Goal: Task Accomplishment & Management: Complete application form

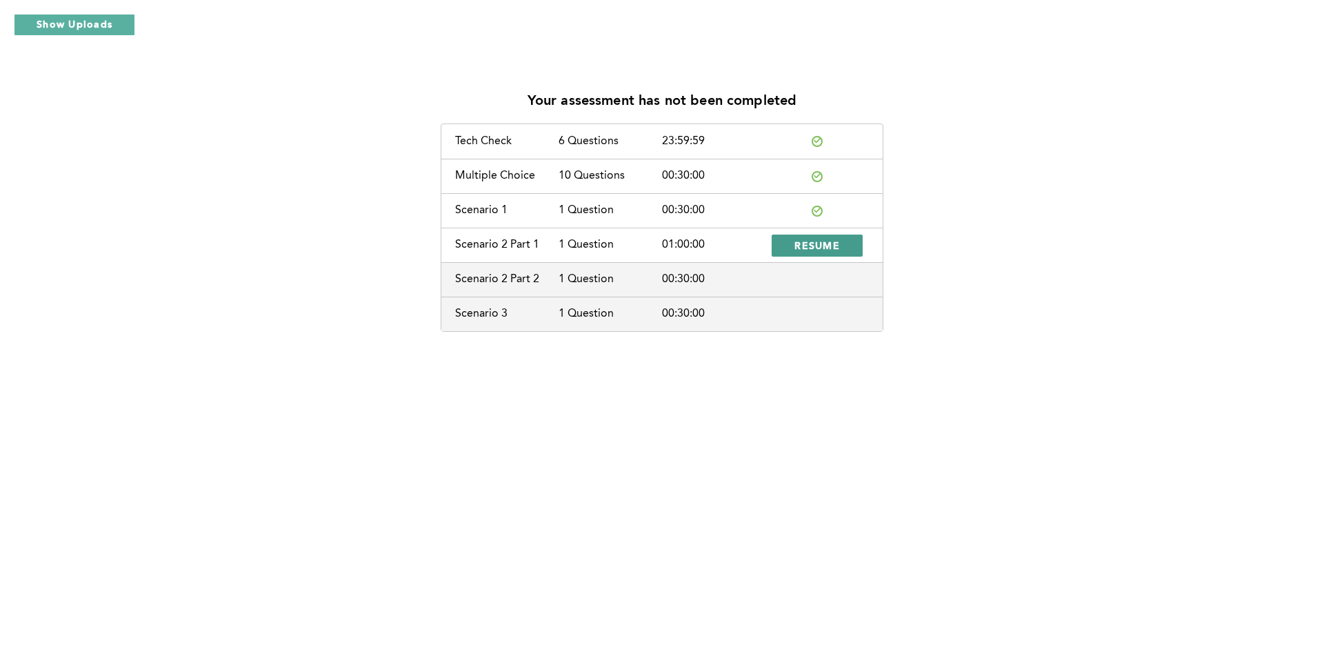
click at [814, 249] on span "RESUME" at bounding box center [817, 245] width 46 height 13
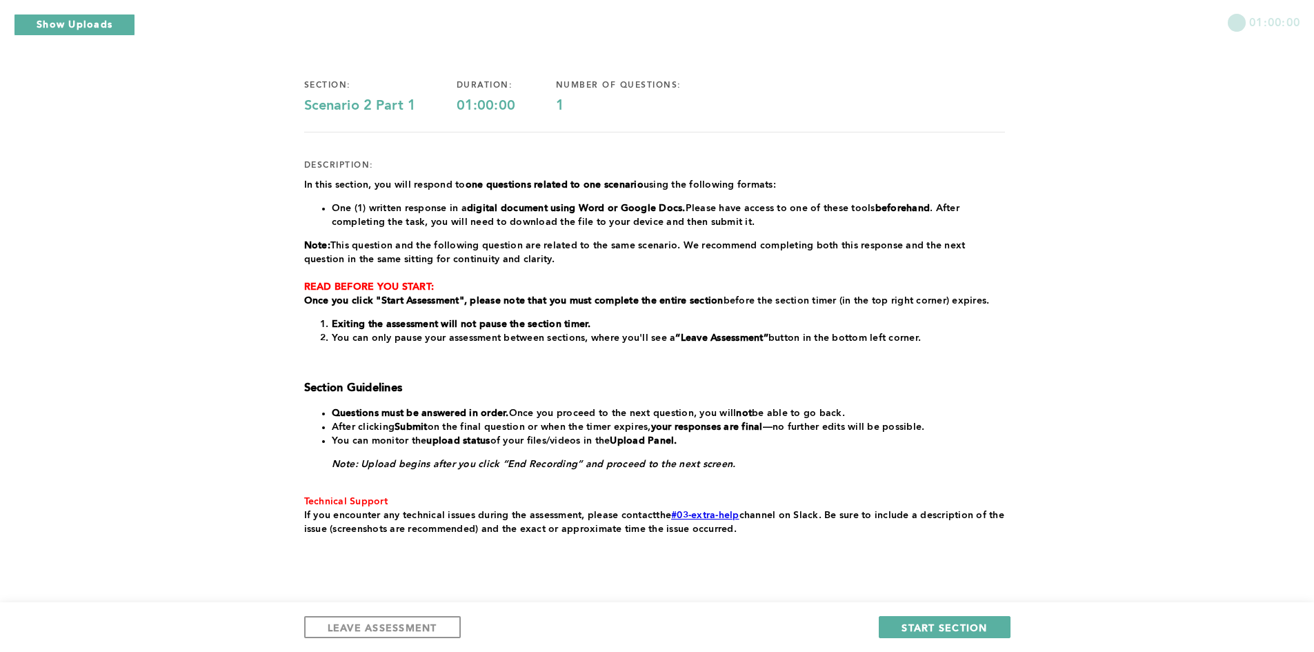
scroll to position [108, 0]
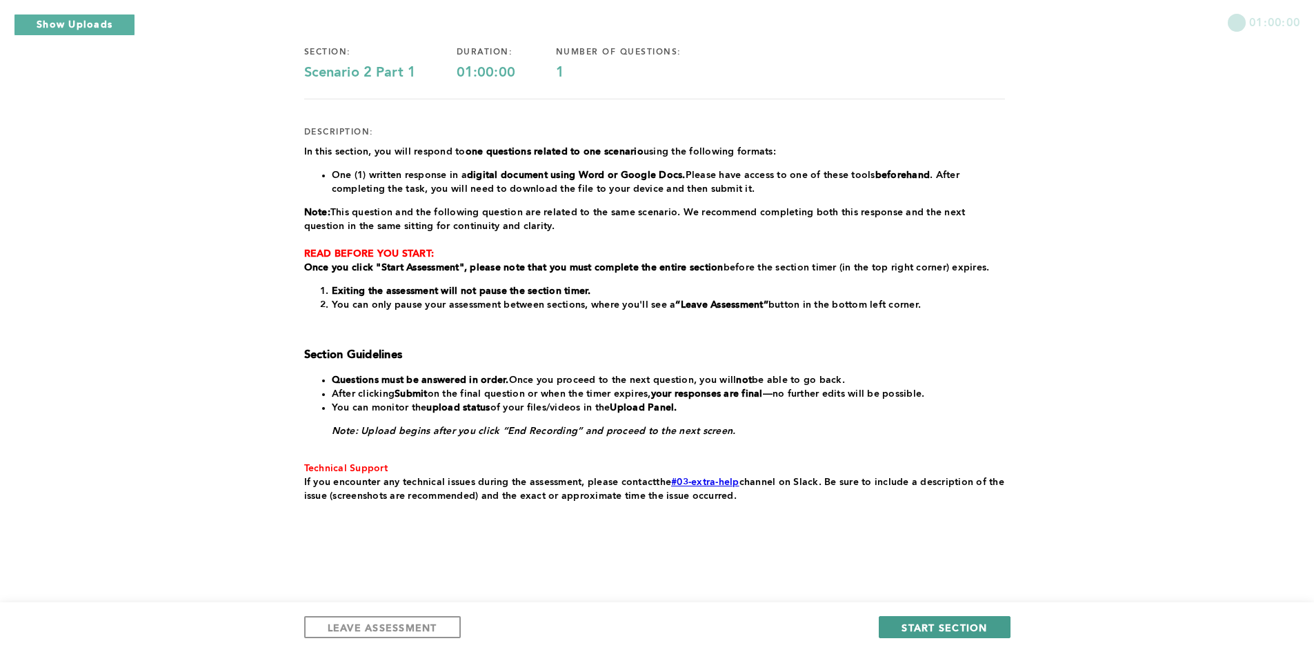
click at [941, 630] on span "START SECTION" at bounding box center [944, 627] width 86 height 13
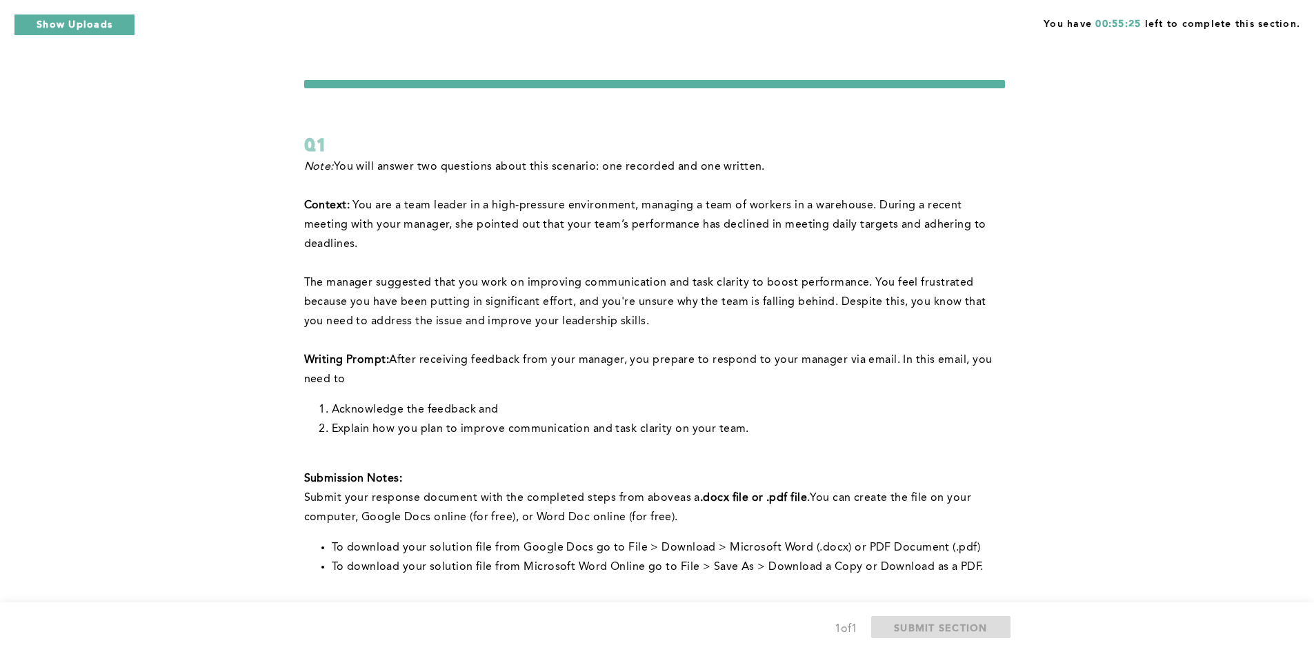
scroll to position [223, 0]
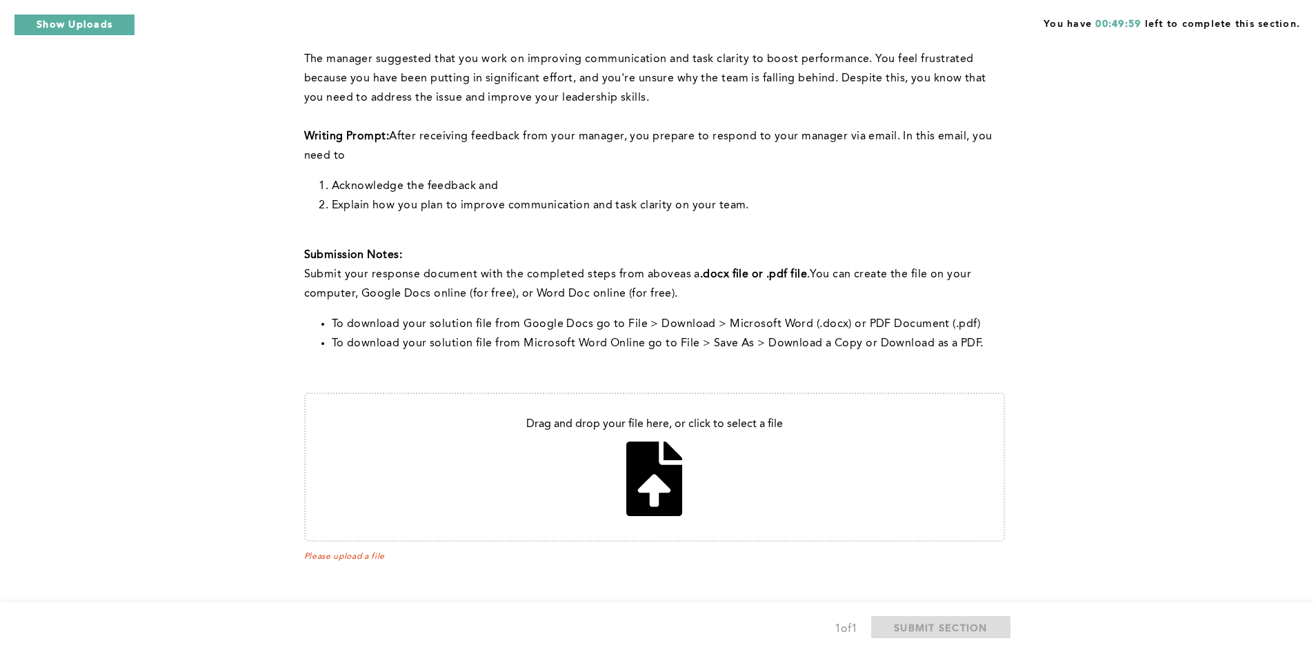
click at [1079, 394] on div "You have 00:49:59 left to complete this section. Q1 Note: You will answer two q…" at bounding box center [657, 214] width 1314 height 875
